Goal: Communication & Community: Answer question/provide support

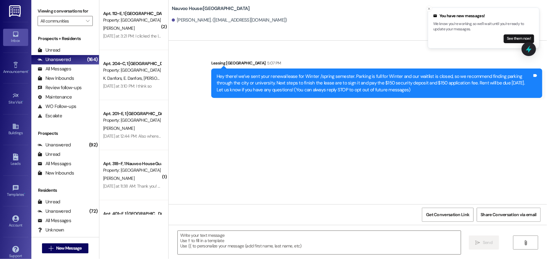
click at [77, 254] on div " New Message" at bounding box center [65, 249] width 46 height 16
click at [77, 251] on span "New Message" at bounding box center [69, 248] width 26 height 7
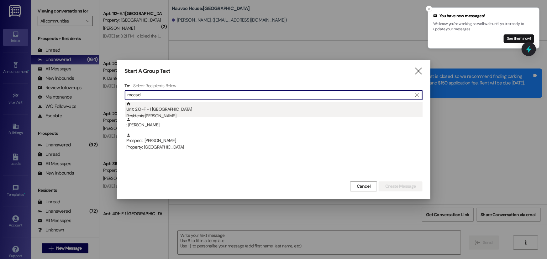
type input "mccad"
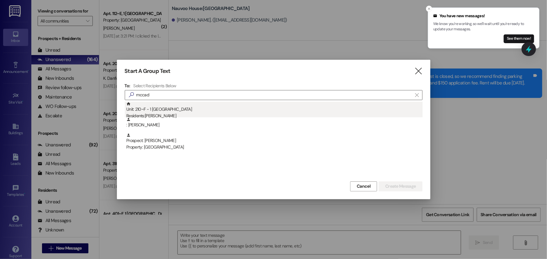
click at [156, 114] on div "Residents: [PERSON_NAME]" at bounding box center [274, 116] width 296 height 7
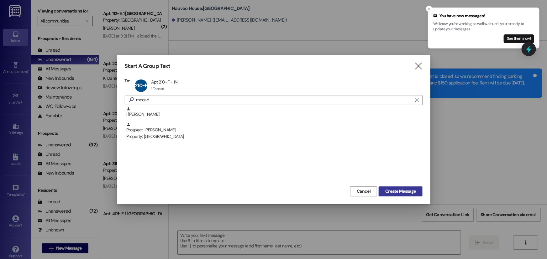
click at [414, 194] on span "Create Message" at bounding box center [400, 191] width 30 height 7
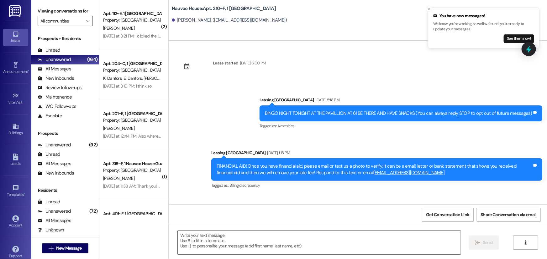
click at [303, 249] on textarea at bounding box center [319, 242] width 283 height 23
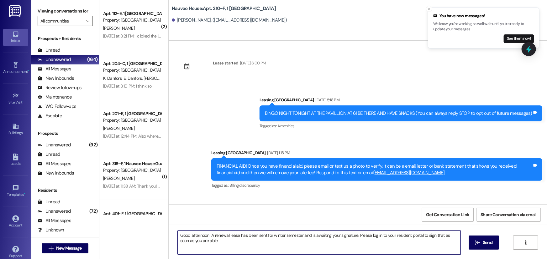
drag, startPoint x: 209, startPoint y: 243, endPoint x: 174, endPoint y: 236, distance: 36.2
click at [178, 236] on textarea "Good afternoon! A renewal lease has been sent for winter semester and is awaiti…" at bounding box center [319, 242] width 283 height 23
type textarea "Good afternoon! A renewal lease has been sent for winter semester and is awaiti…"
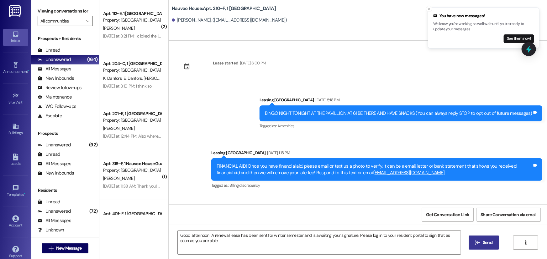
click at [490, 248] on button " Send" at bounding box center [484, 243] width 30 height 14
